Goal: Find specific page/section: Find specific page/section

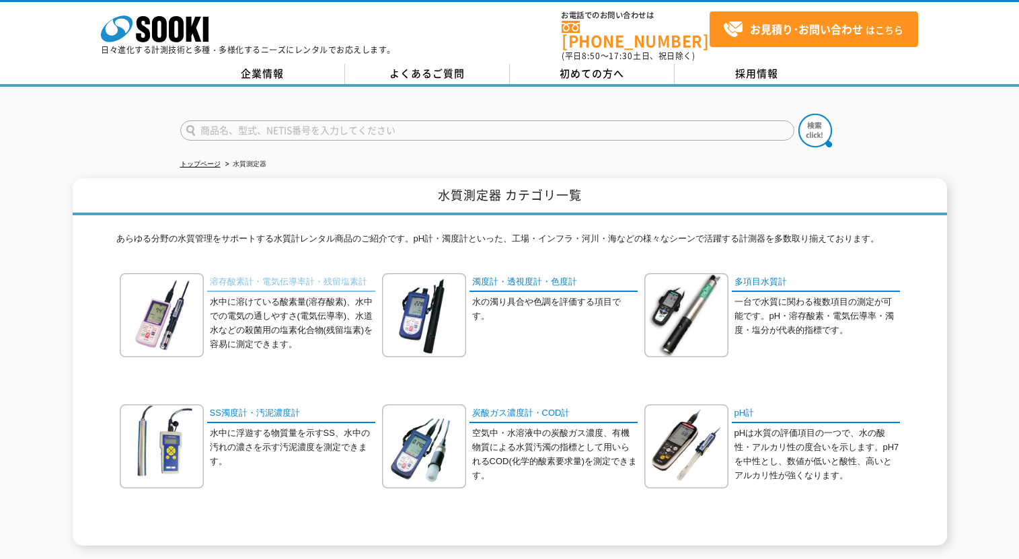
click at [243, 273] on link "溶存酸素計・電気伝導率計・残留塩素計" at bounding box center [291, 283] width 168 height 20
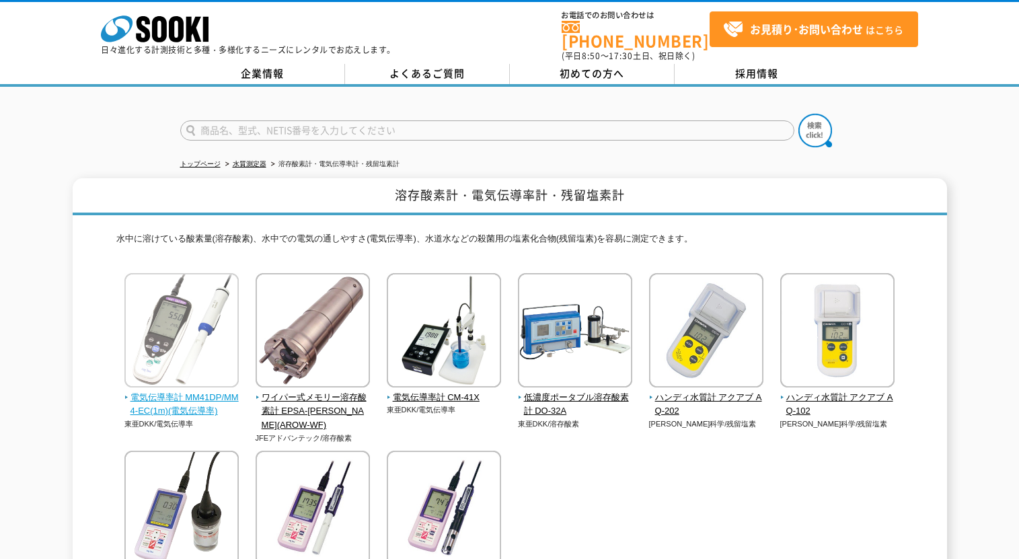
click at [205, 334] on img at bounding box center [181, 332] width 114 height 118
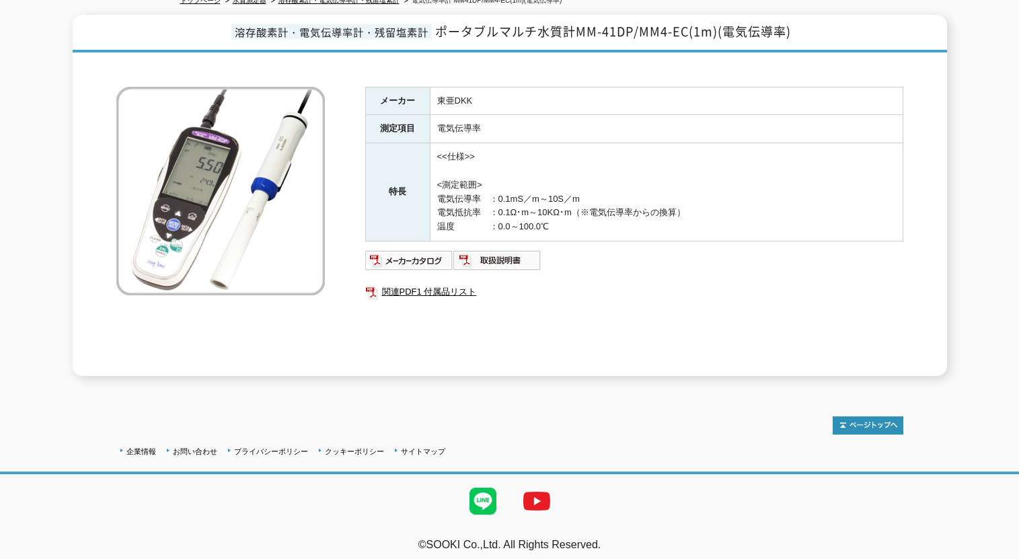
scroll to position [29, 0]
